Goal: Find contact information: Find contact information

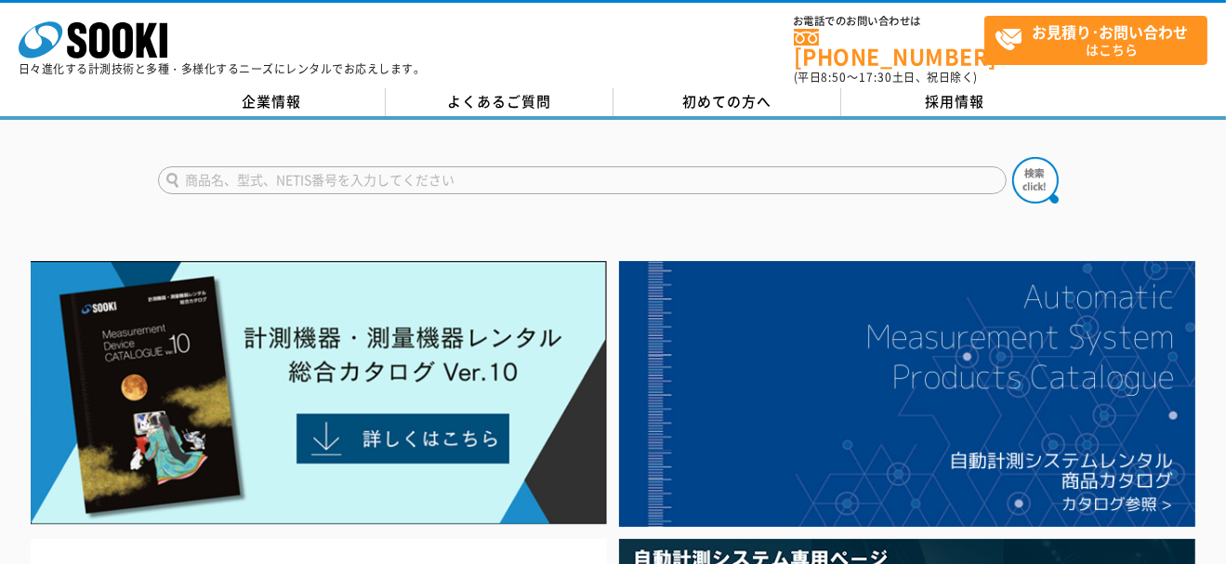
click at [377, 47] on div "株式会社 ソーキ spMenu 日々進化する計測技術と多種・多様化するニーズにレンタルでお応えします。" at bounding box center [222, 43] width 407 height 62
click at [532, 166] on input "text" at bounding box center [582, 180] width 848 height 28
type input "商品名、型式、NETIS番号を入力してください"
drag, startPoint x: 245, startPoint y: 43, endPoint x: 80, endPoint y: 38, distance: 165.5
click at [80, 38] on div "株式会社 ソーキ spMenu 日々進化する計測技術と多種・多様化するニーズにレンタルでお応えします。" at bounding box center [222, 43] width 407 height 62
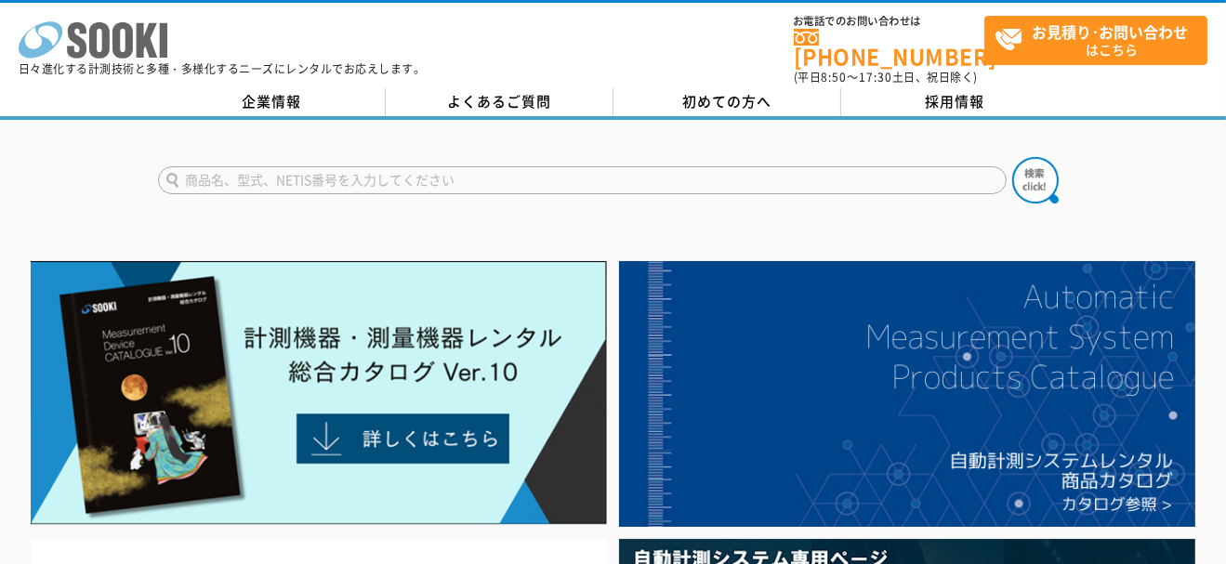
click at [102, 45] on icon at bounding box center [99, 40] width 20 height 36
drag, startPoint x: 233, startPoint y: 41, endPoint x: 73, endPoint y: 41, distance: 159.8
click at [73, 41] on div "株式会社 ソーキ spMenu 日々進化する計測技術と多種・多様化するニーズにレンタルでお応えします。" at bounding box center [222, 43] width 407 height 62
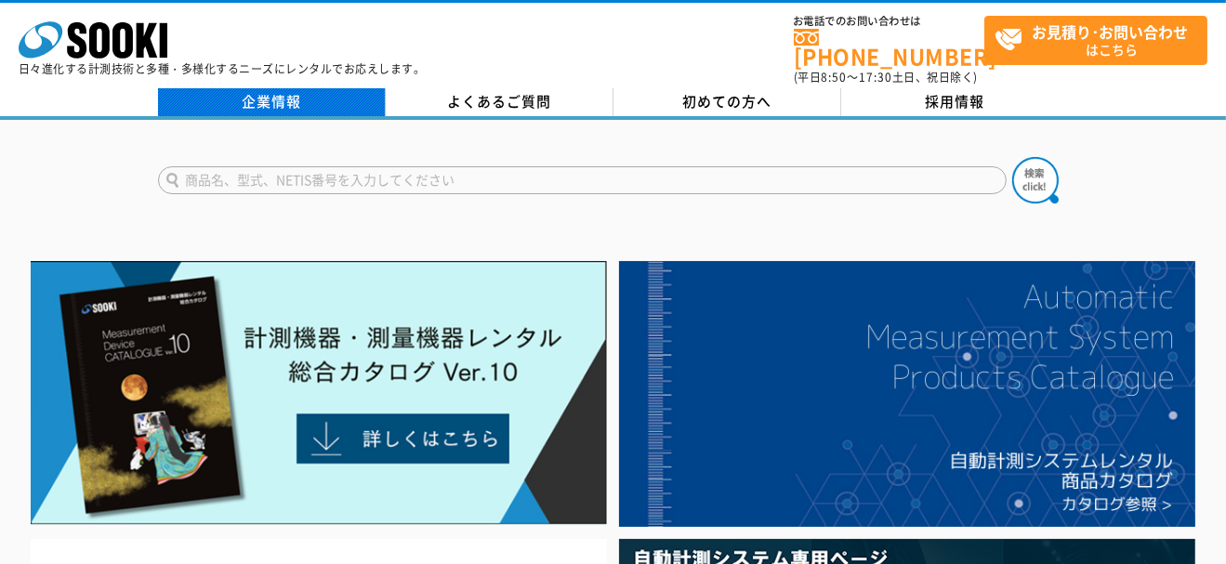
click at [307, 98] on link "企業情報" at bounding box center [272, 102] width 228 height 28
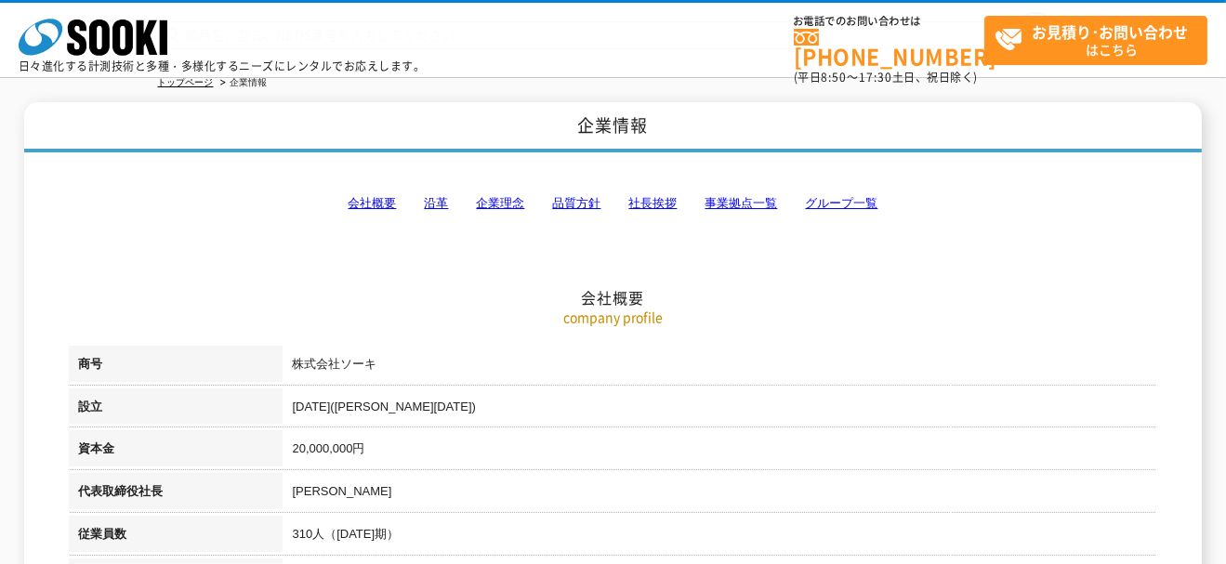
scroll to position [185, 0]
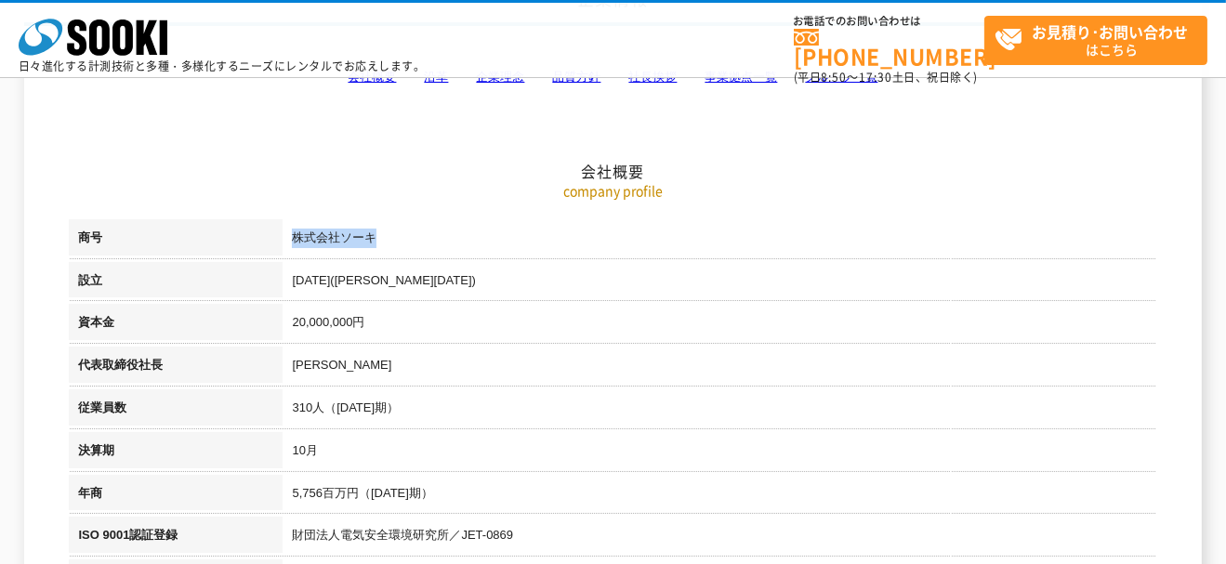
drag, startPoint x: 394, startPoint y: 240, endPoint x: 293, endPoint y: 239, distance: 101.3
click at [293, 239] on td "株式会社ソーキ" at bounding box center [720, 240] width 874 height 43
copy td "株式会社ソーキ"
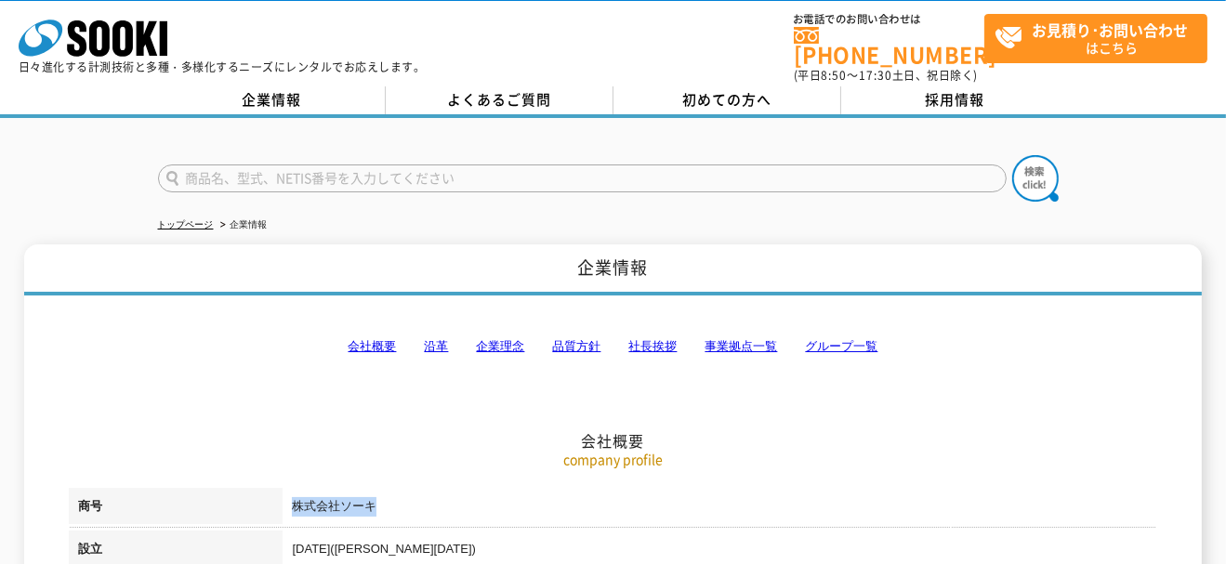
scroll to position [0, 0]
